Goal: Information Seeking & Learning: Learn about a topic

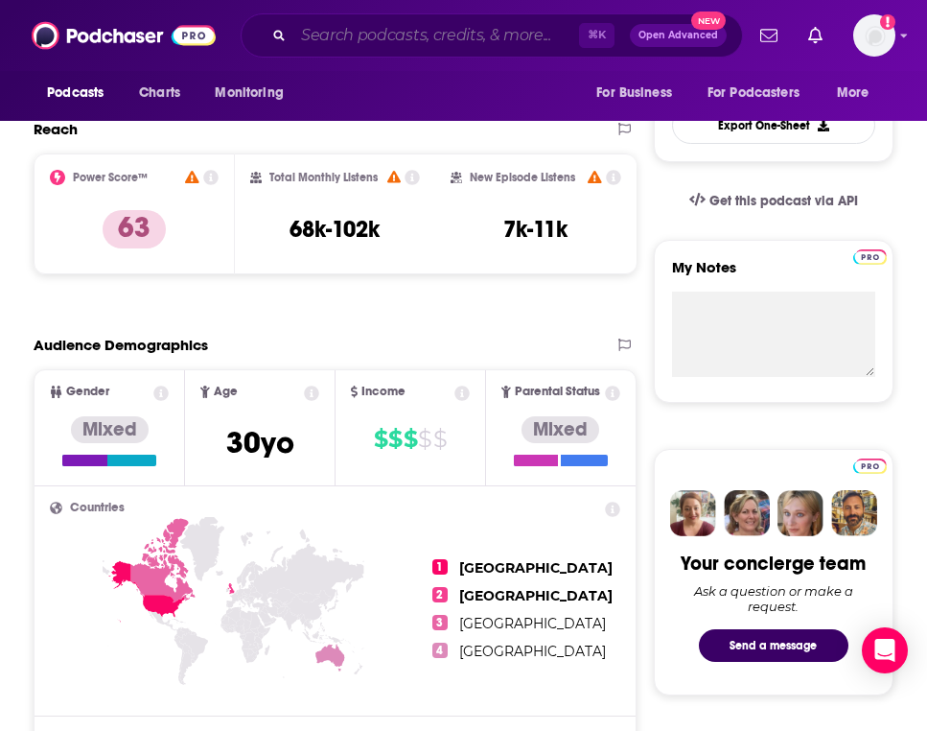
click at [358, 40] on input "Search podcasts, credits, & more..." at bounding box center [436, 35] width 286 height 31
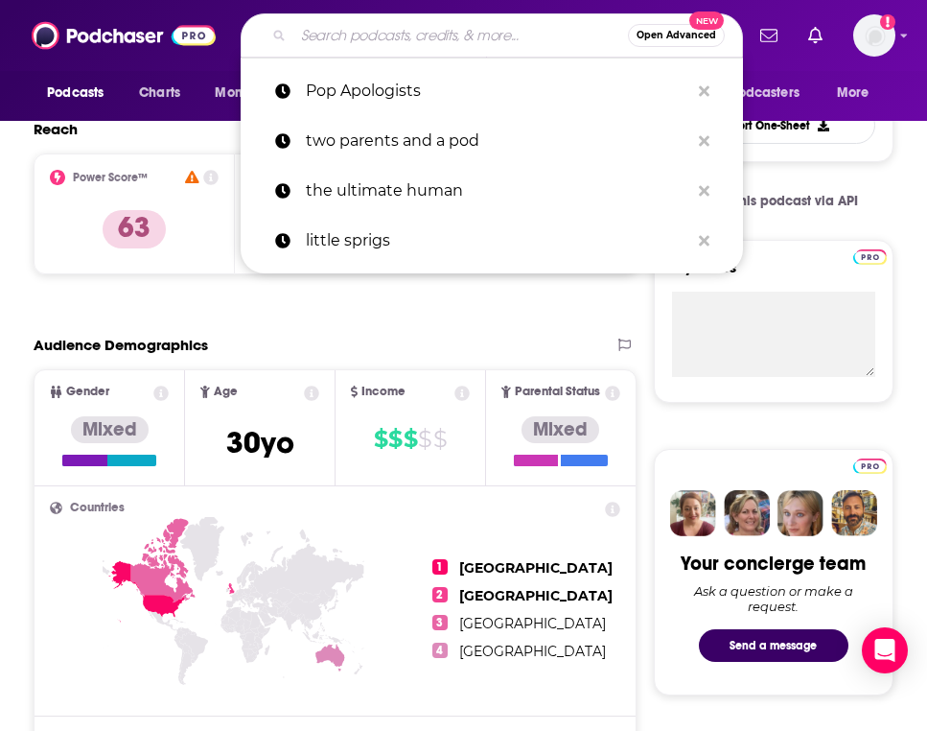
paste input "Real Pod"
type input "Real Pod"
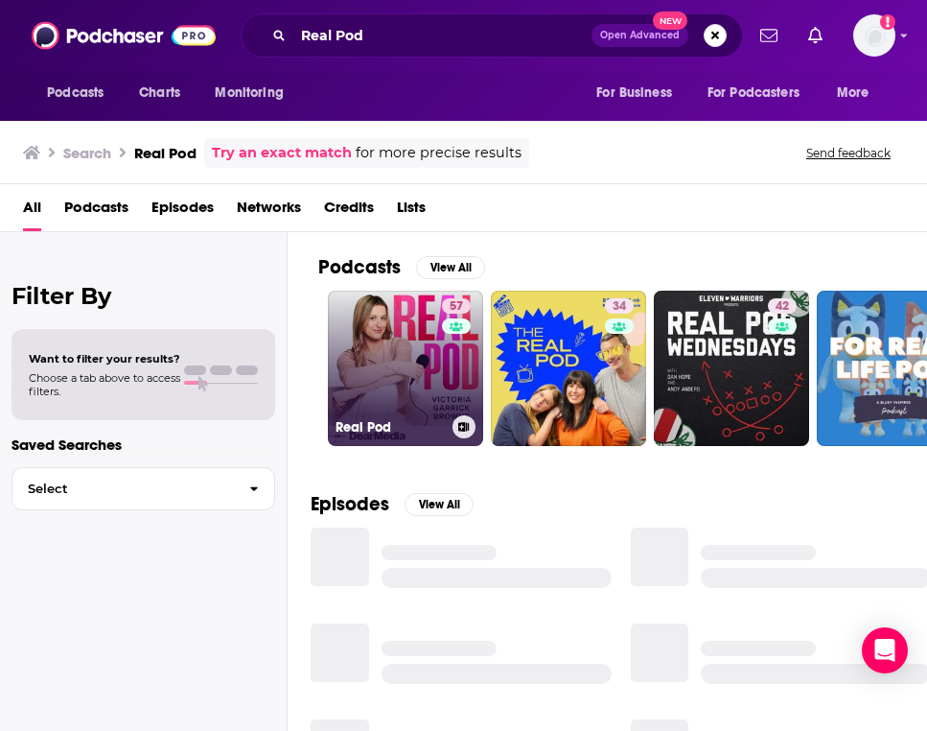
click at [402, 346] on link "57 Real Pod" at bounding box center [405, 367] width 155 height 155
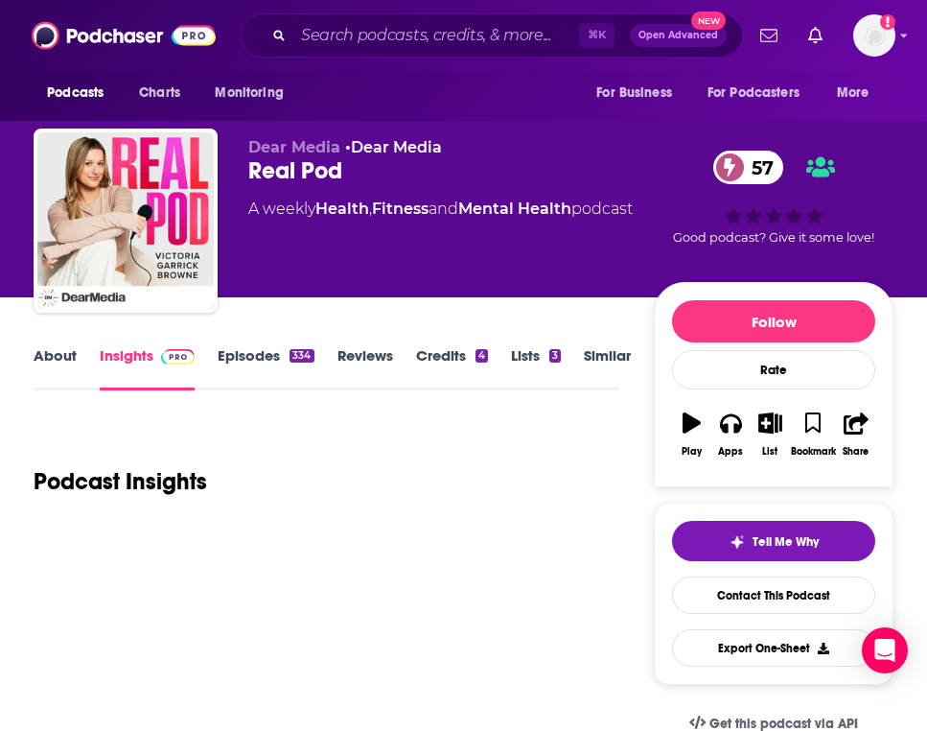
click at [247, 379] on link "Episodes 334" at bounding box center [266, 368] width 96 height 44
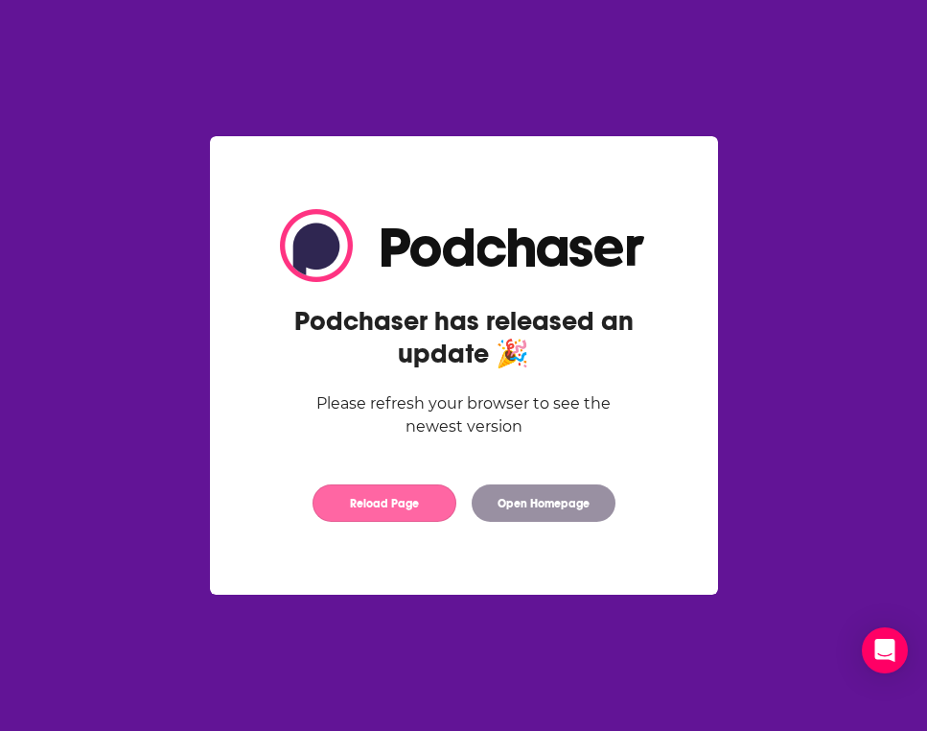
click at [383, 497] on button "Reload Page" at bounding box center [385, 502] width 144 height 37
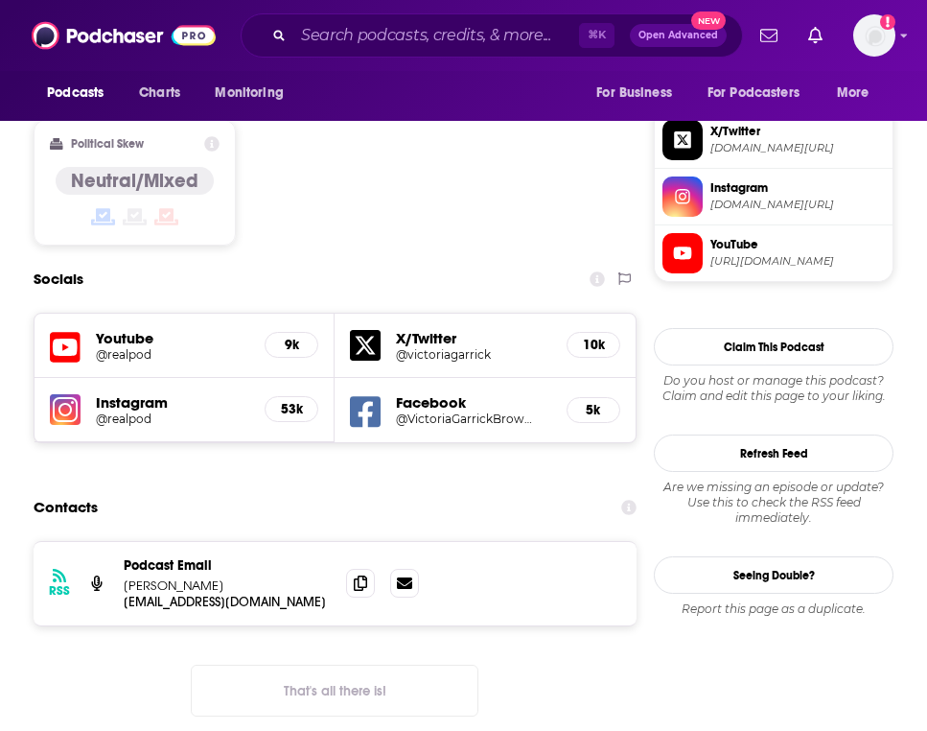
scroll to position [1515, 0]
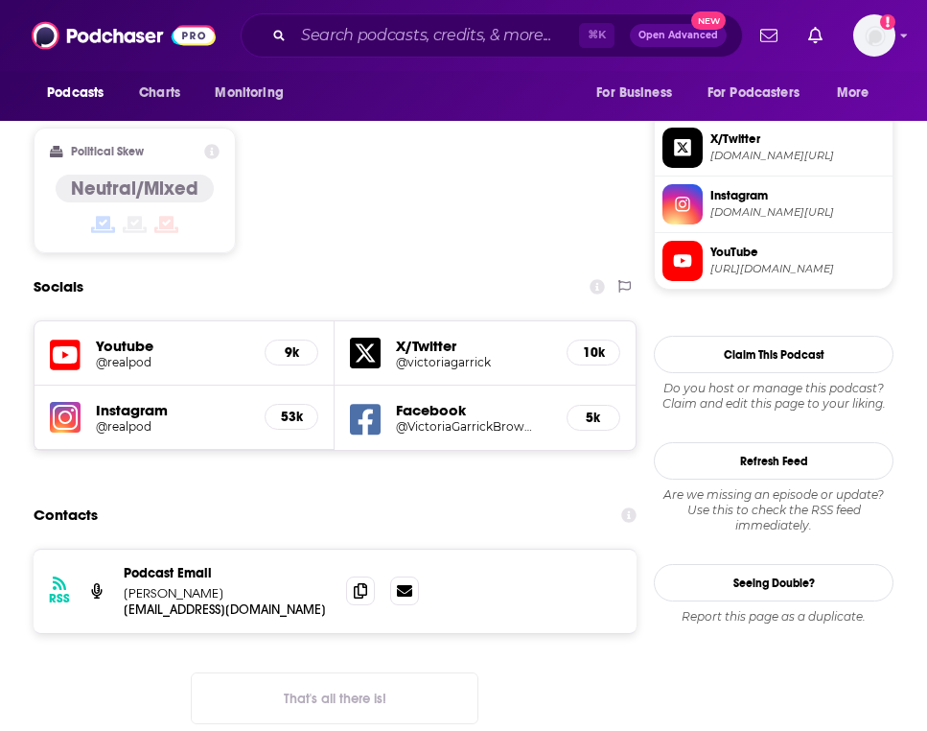
click at [133, 419] on h5 "@realpod" at bounding box center [165, 426] width 138 height 14
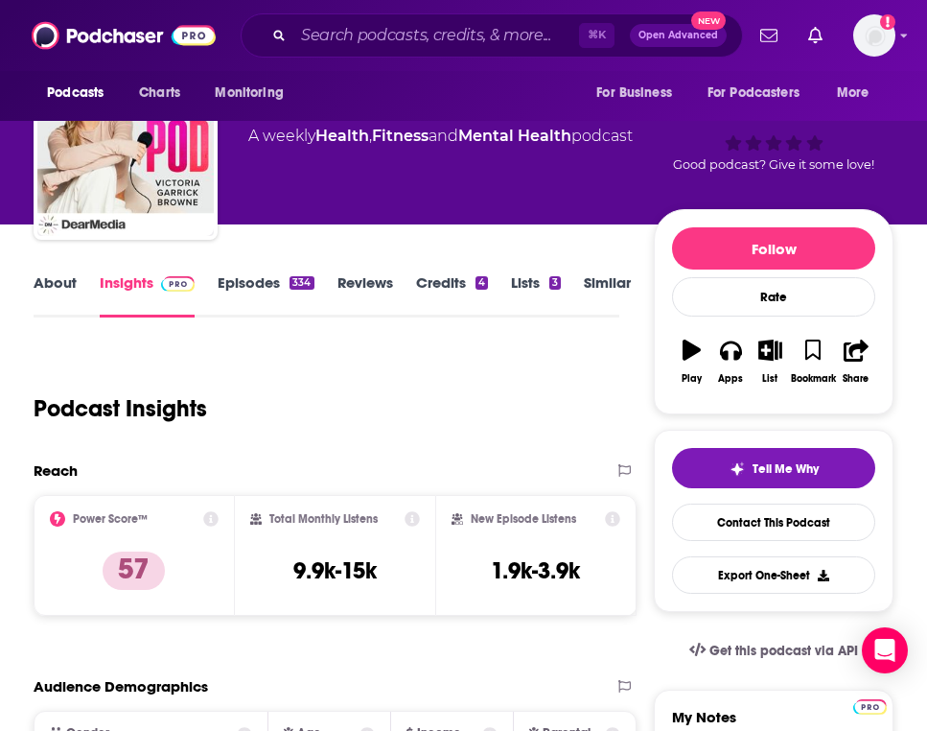
scroll to position [0, 0]
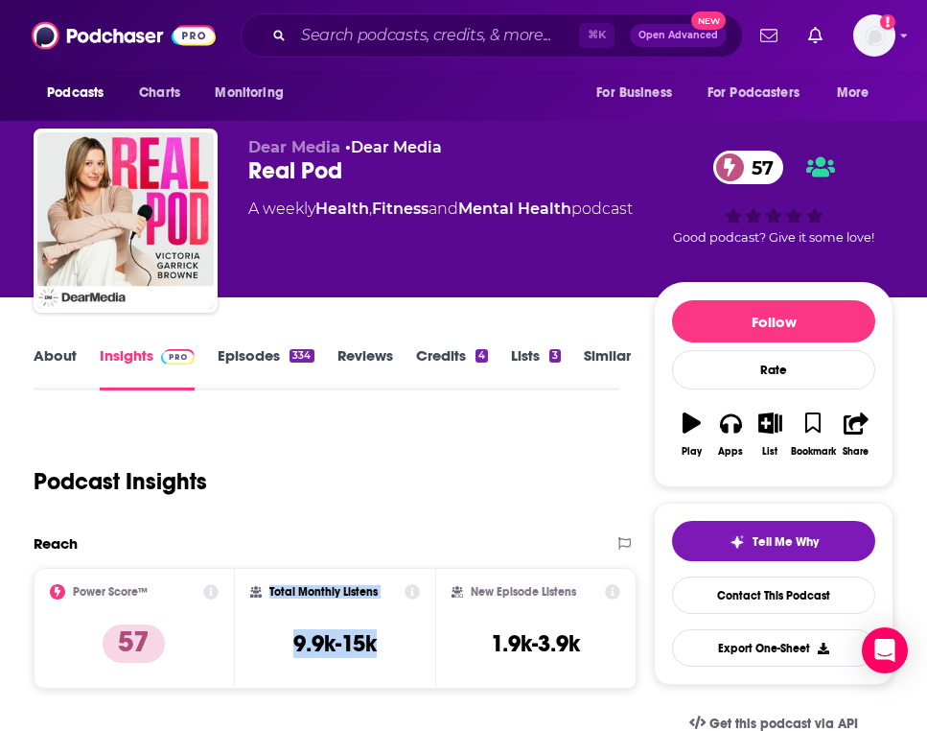
drag, startPoint x: 387, startPoint y: 649, endPoint x: 270, endPoint y: 591, distance: 130.8
click at [270, 591] on div "Total Monthly Listens 9.9k-15k" at bounding box center [335, 628] width 171 height 88
copy div "Total Monthly Listens 9.9k-15k"
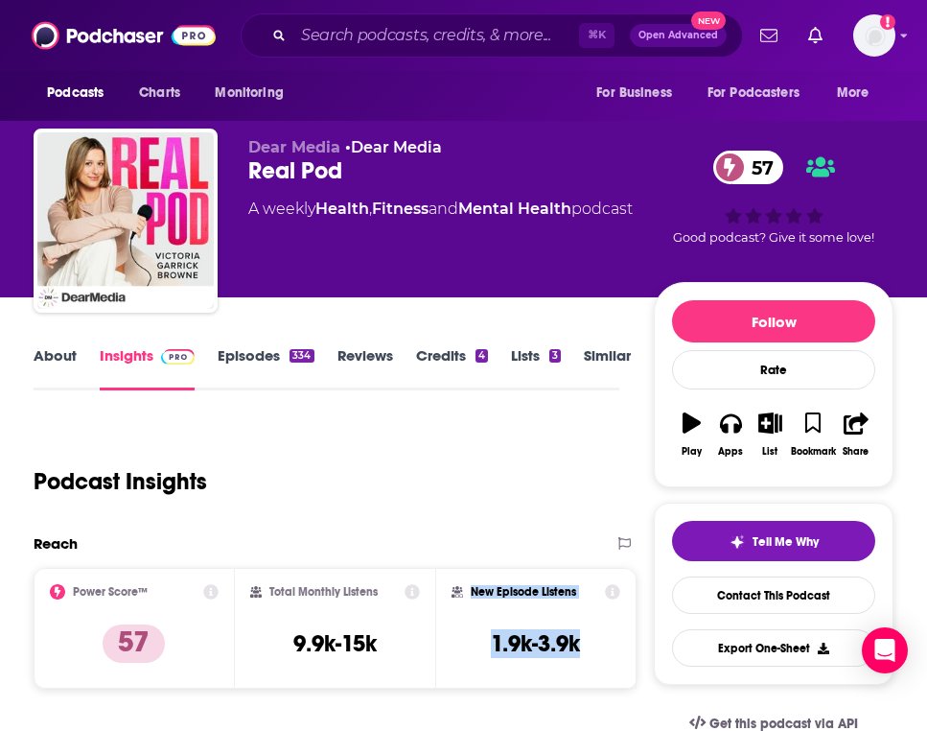
drag, startPoint x: 593, startPoint y: 649, endPoint x: 472, endPoint y: 595, distance: 133.1
click at [472, 595] on div "New Episode Listens 1.9k-3.9k" at bounding box center [536, 628] width 169 height 88
copy div "New Episode Listens 1.9k-3.9k"
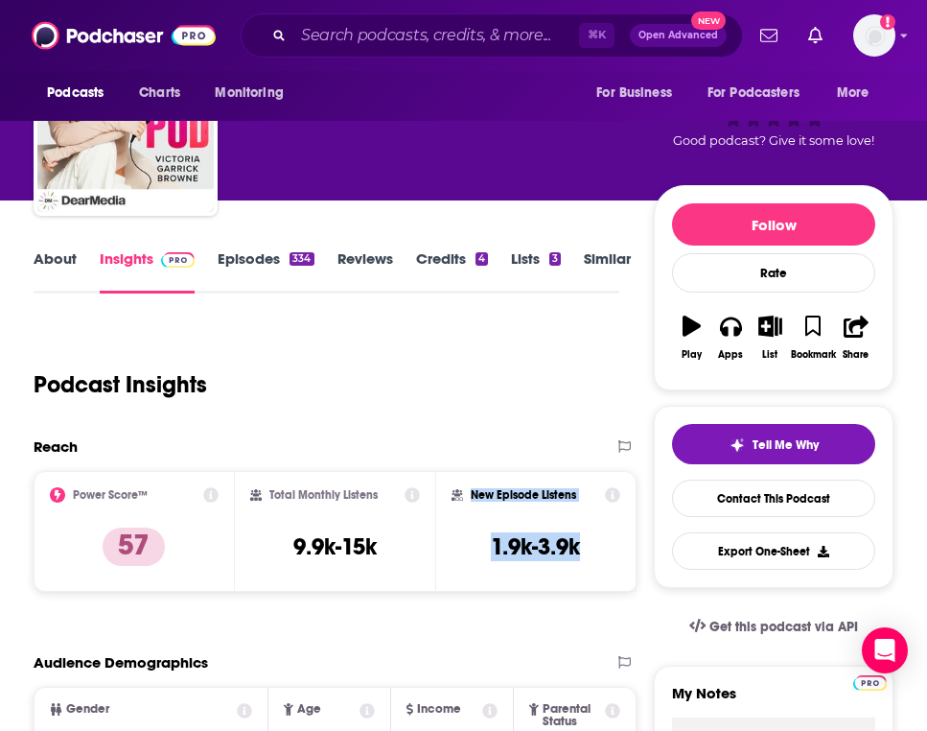
scroll to position [269, 0]
